Goal: Task Accomplishment & Management: Manage account settings

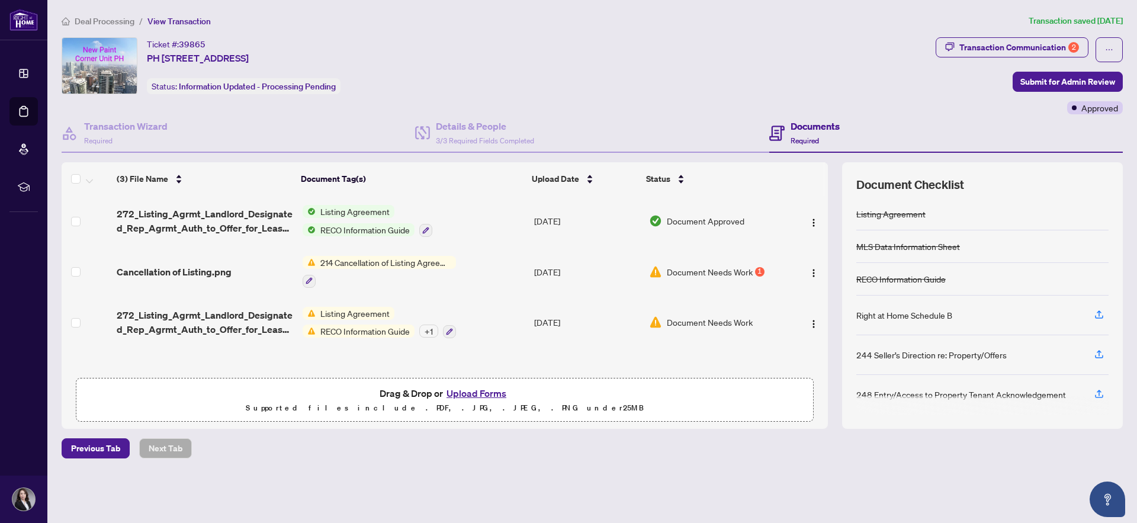
click at [118, 21] on span "Deal Processing" at bounding box center [105, 21] width 60 height 11
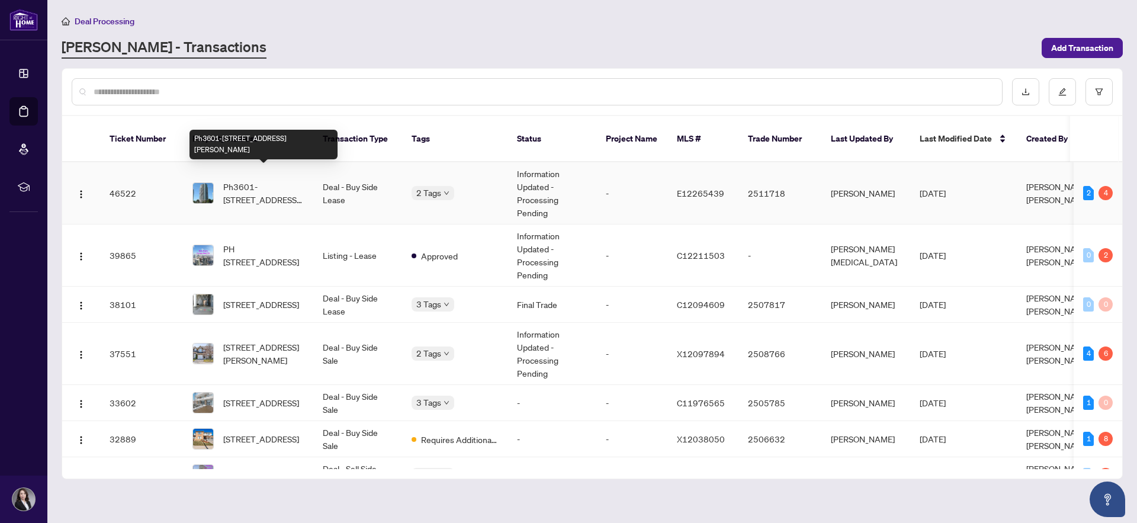
click at [276, 182] on span "Ph3601-[STREET_ADDRESS][PERSON_NAME]" at bounding box center [263, 193] width 81 height 26
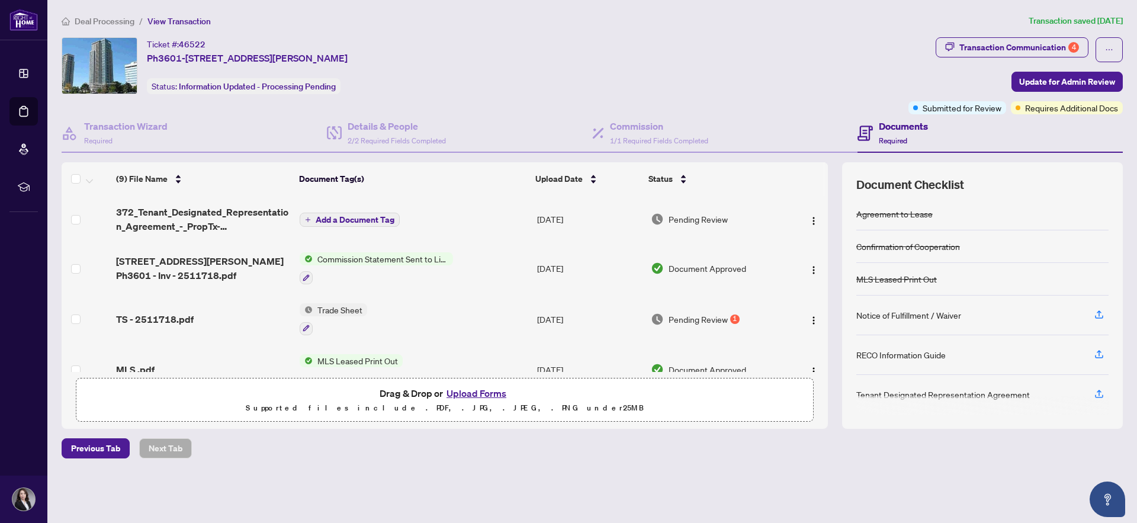
click at [701, 317] on span "Pending Review" at bounding box center [697, 319] width 59 height 13
click at [989, 42] on div "Transaction Communication 4" at bounding box center [1019, 47] width 120 height 19
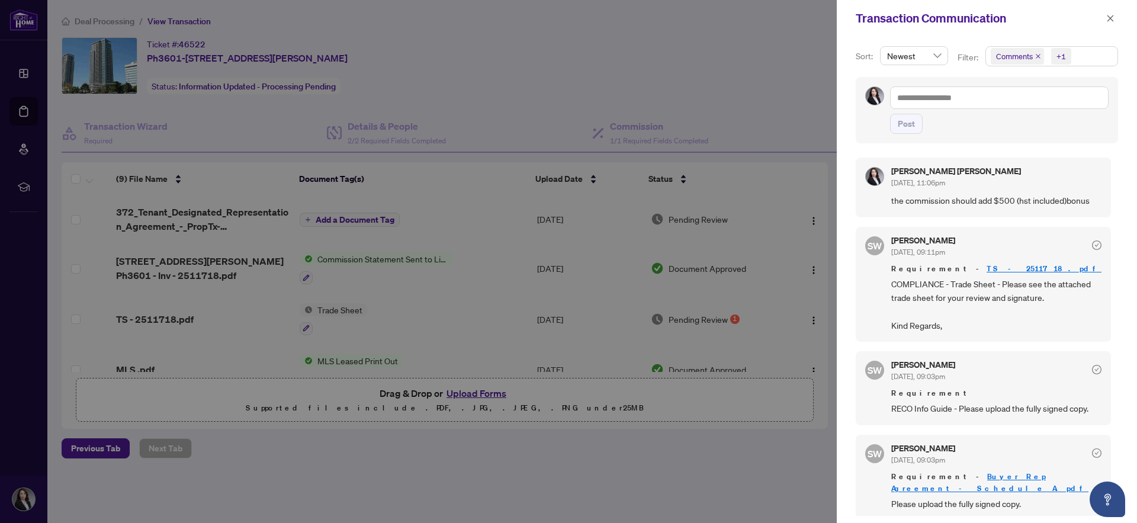
click at [734, 81] on div at bounding box center [568, 261] width 1137 height 523
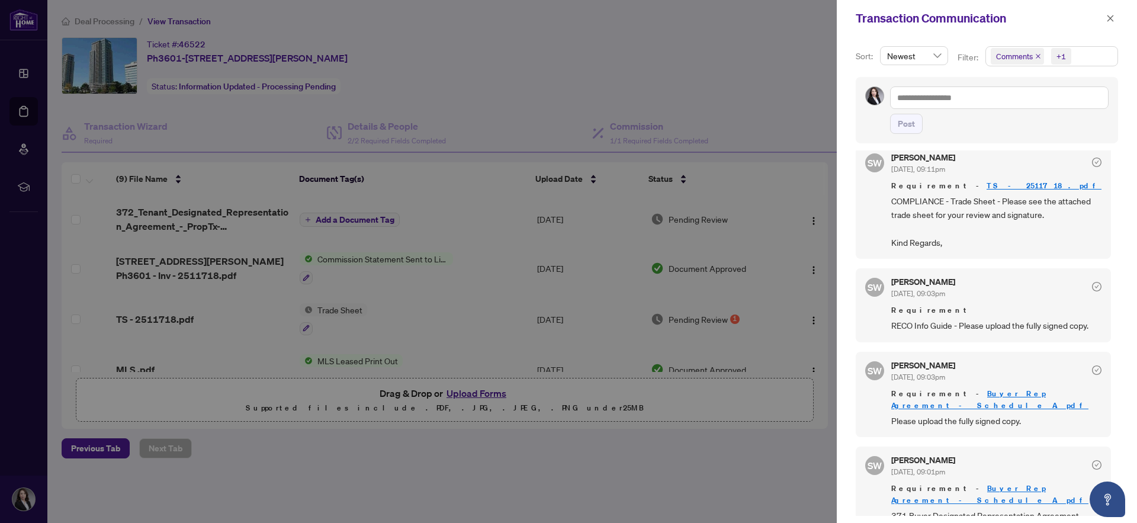
scroll to position [86, 0]
click at [702, 506] on div at bounding box center [568, 261] width 1137 height 523
click at [1111, 21] on icon "close" at bounding box center [1110, 18] width 8 height 8
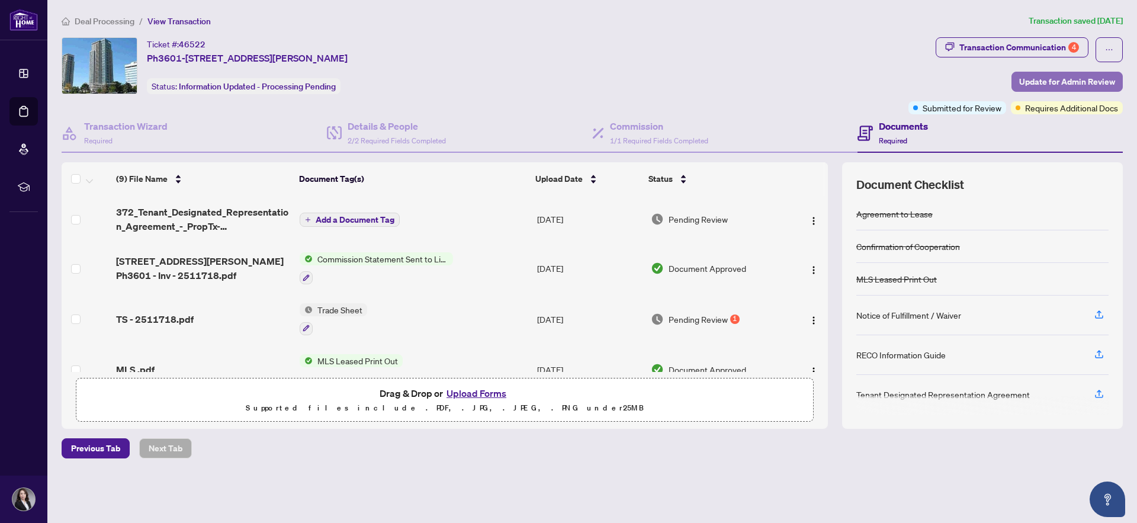
click at [1032, 80] on span "Update for Admin Review" at bounding box center [1067, 81] width 96 height 19
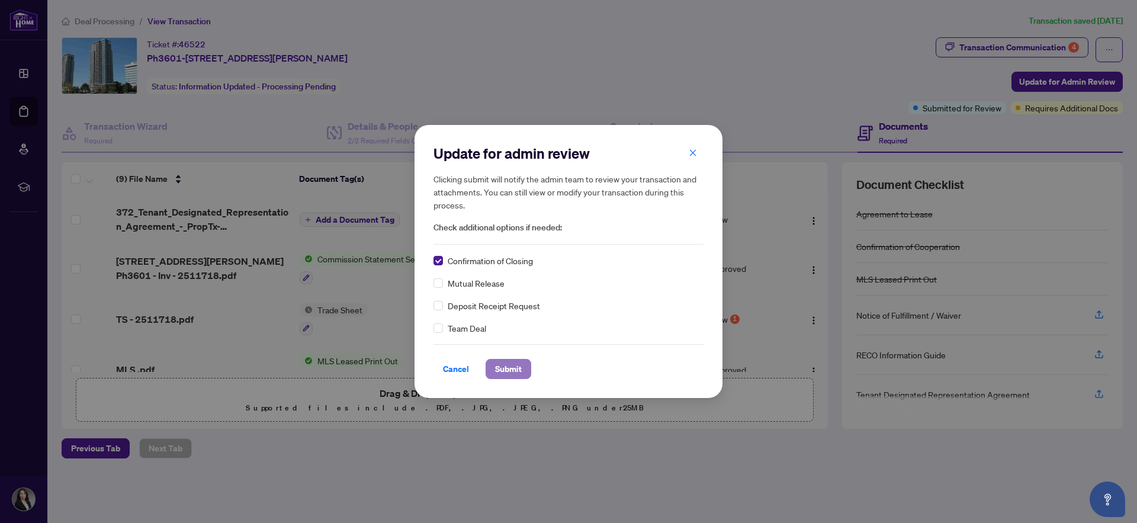
click at [510, 367] on span "Submit" at bounding box center [508, 368] width 27 height 19
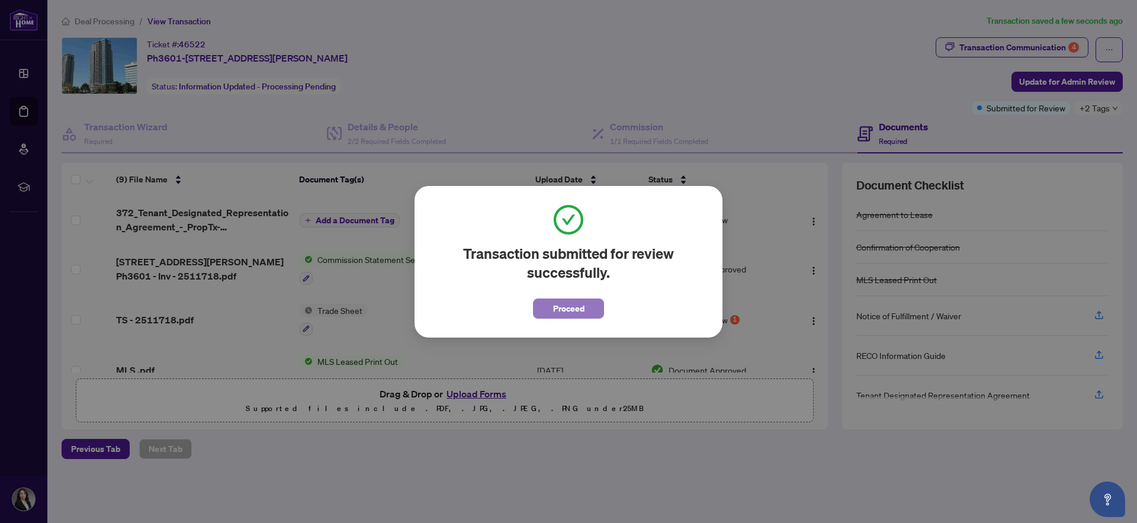
click at [570, 307] on span "Proceed" at bounding box center [568, 308] width 31 height 19
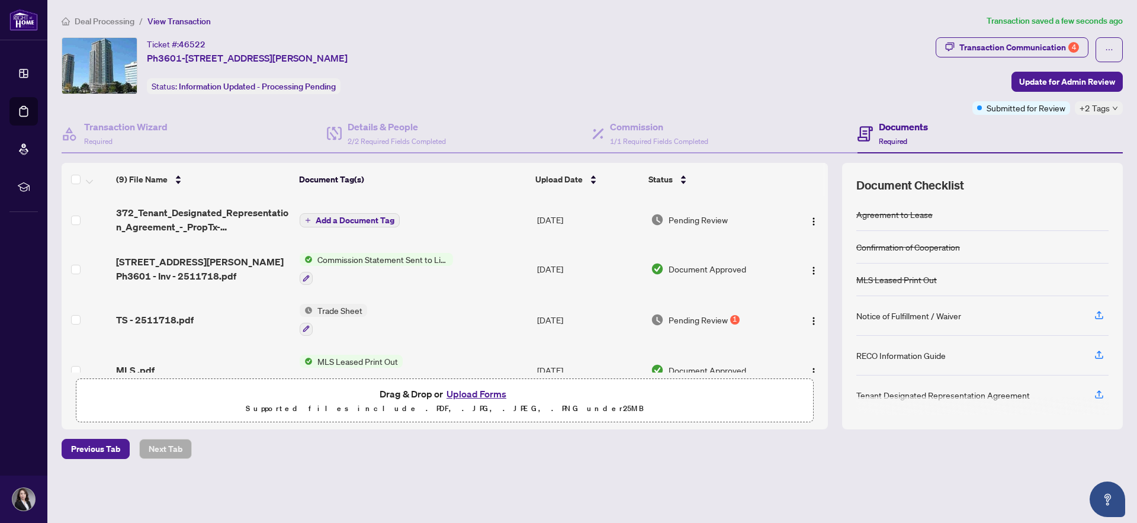
click at [118, 21] on span "Deal Processing" at bounding box center [105, 21] width 60 height 11
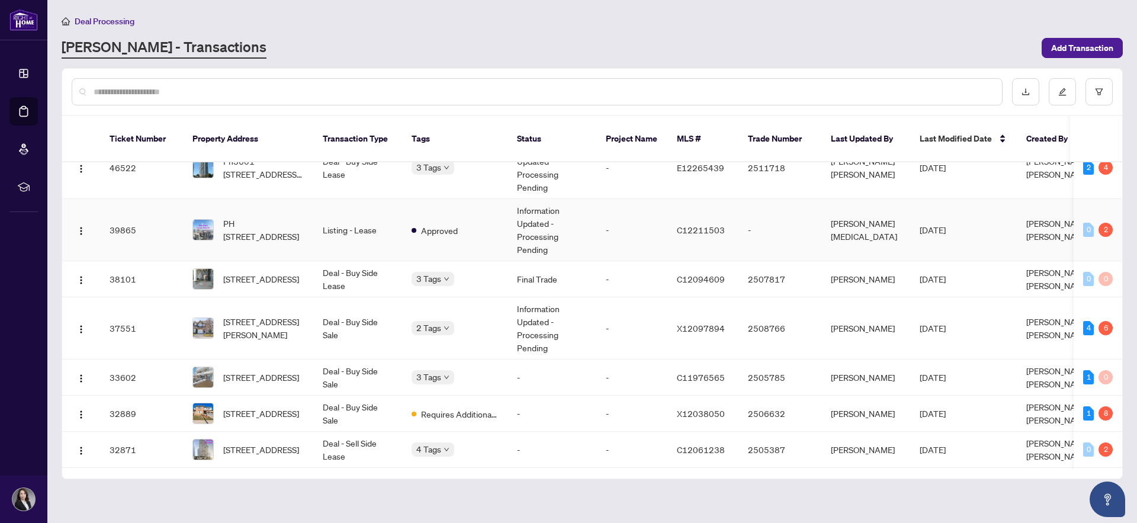
scroll to position [27, 0]
click at [250, 314] on span "[STREET_ADDRESS][PERSON_NAME]" at bounding box center [263, 327] width 81 height 26
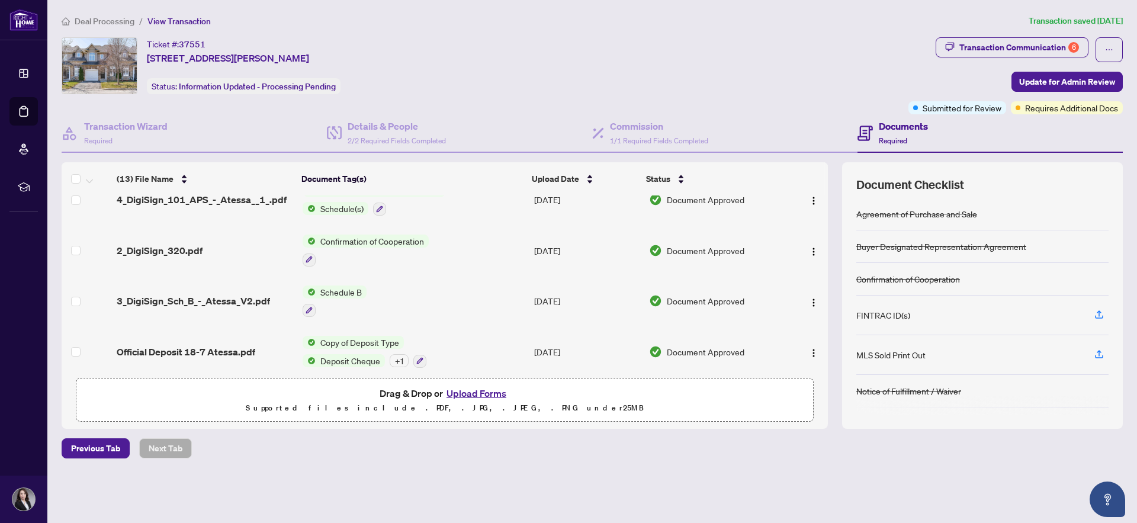
scroll to position [435, 0]
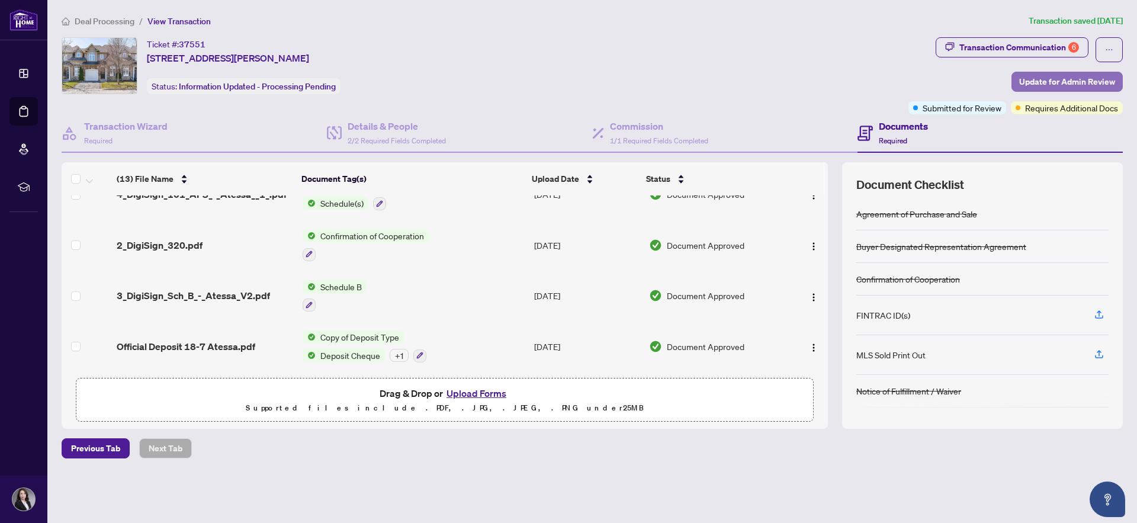
click at [1066, 78] on span "Update for Admin Review" at bounding box center [1067, 81] width 96 height 19
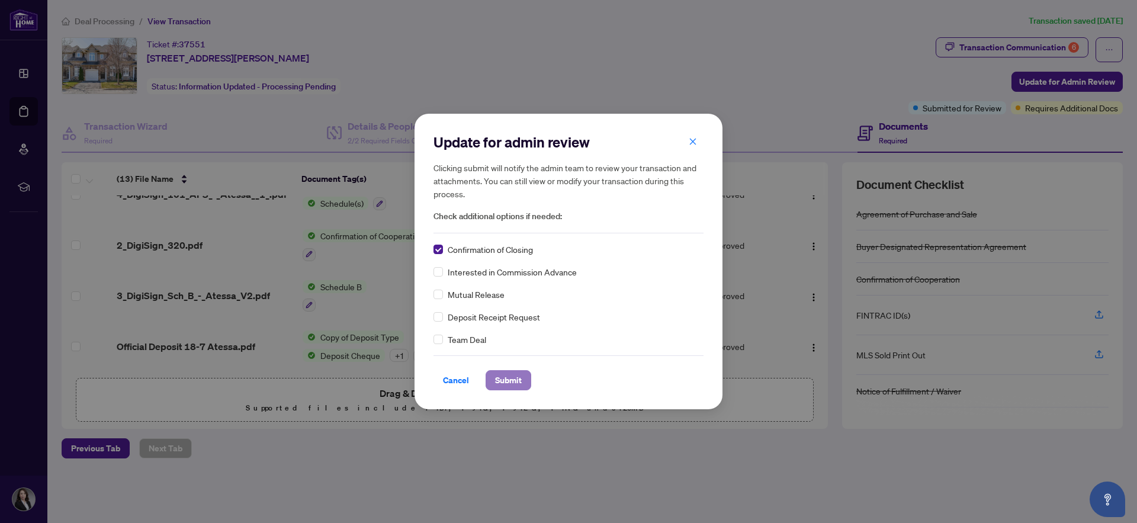
click at [509, 381] on span "Submit" at bounding box center [508, 380] width 27 height 19
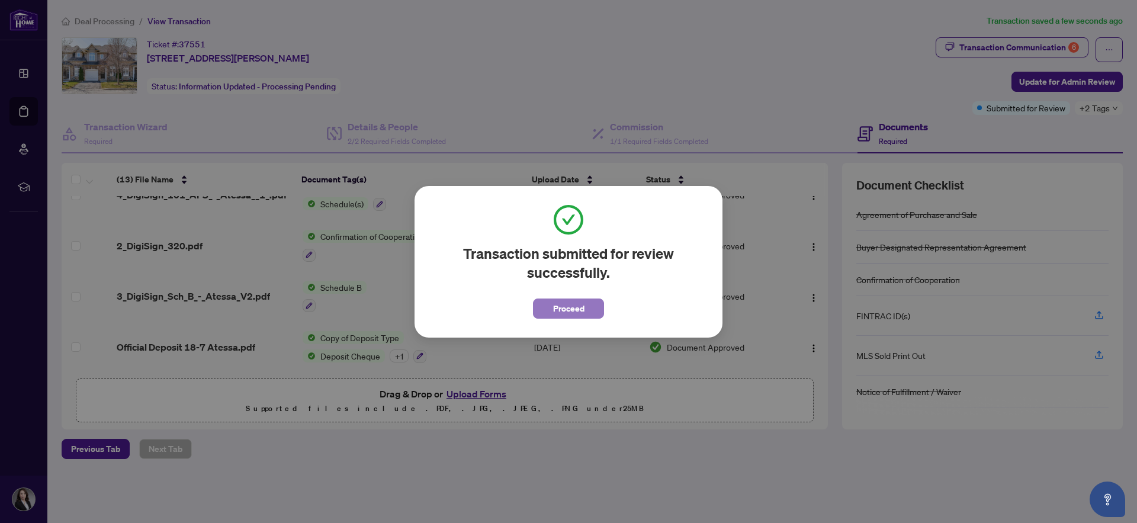
click at [547, 300] on button "Proceed" at bounding box center [568, 308] width 71 height 20
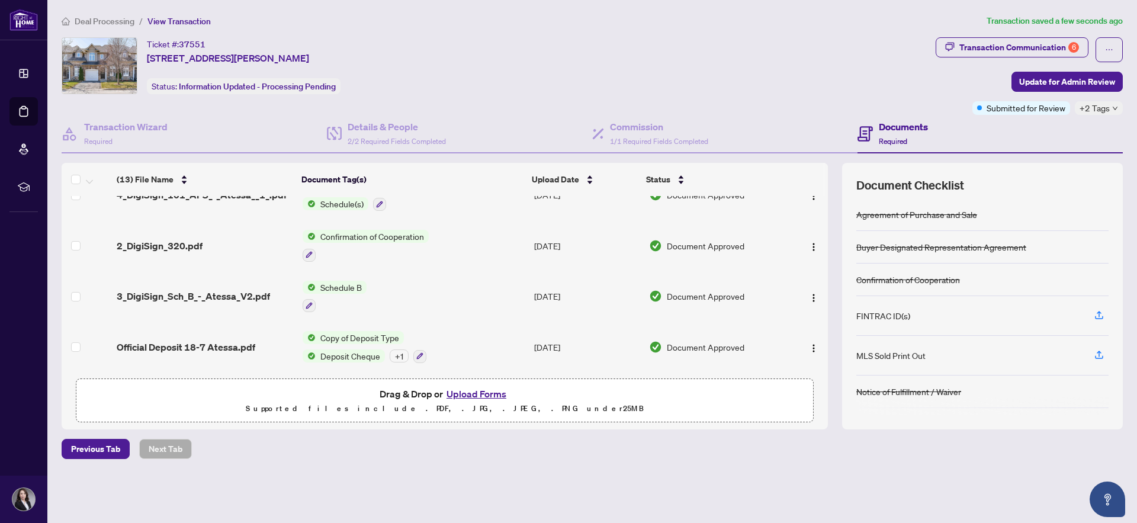
click at [124, 22] on span "Deal Processing" at bounding box center [105, 21] width 60 height 11
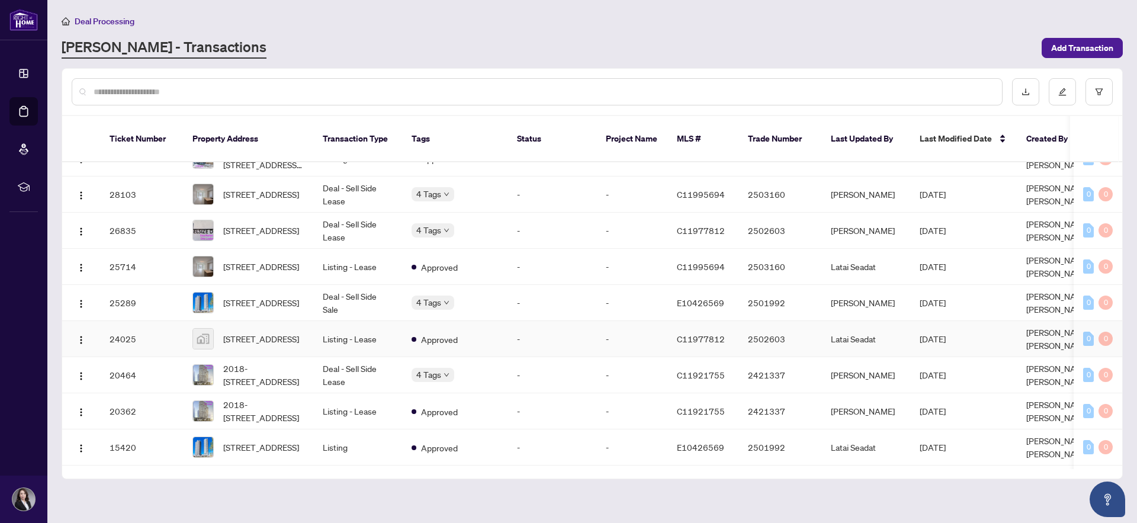
scroll to position [559, 0]
